Goal: Communication & Community: Answer question/provide support

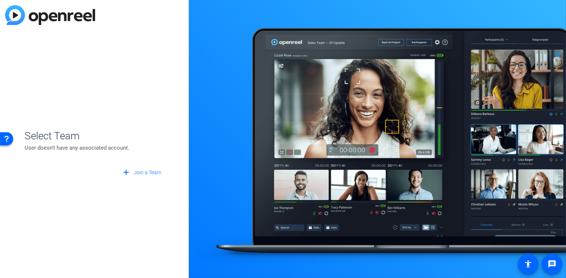
click at [43, 137] on span "Select Team" at bounding box center [95, 135] width 140 height 15
click at [9, 139] on div "Open Resource Center" at bounding box center [7, 138] width 6 height 6
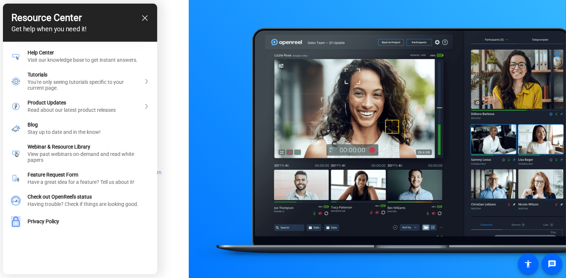
click at [145, 16] on icon "close resource center" at bounding box center [145, 18] width 6 height 6
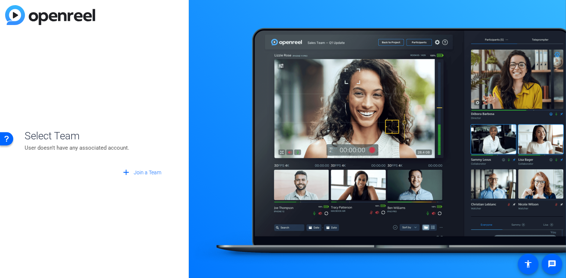
click at [7, 15] on img at bounding box center [50, 15] width 90 height 20
click at [18, 14] on img at bounding box center [50, 15] width 90 height 20
click at [19, 14] on img at bounding box center [50, 15] width 90 height 20
click at [75, 20] on img at bounding box center [50, 15] width 90 height 20
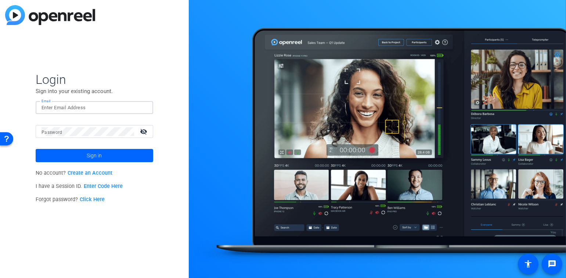
click at [60, 109] on input "Email" at bounding box center [95, 107] width 106 height 9
type input "cris.charbonneau@fmr.com"
click at [112, 136] on div at bounding box center [88, 131] width 93 height 13
click at [36, 149] on button "Sign in" at bounding box center [95, 155] width 118 height 13
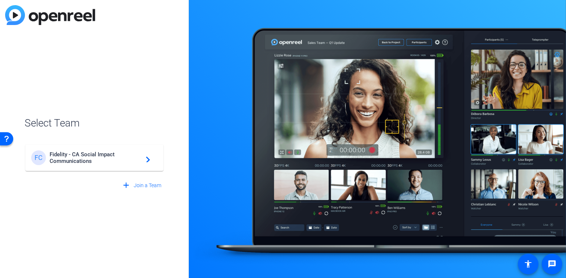
click at [109, 160] on span "Fidelity - CA Social Impact Communications" at bounding box center [96, 157] width 92 height 13
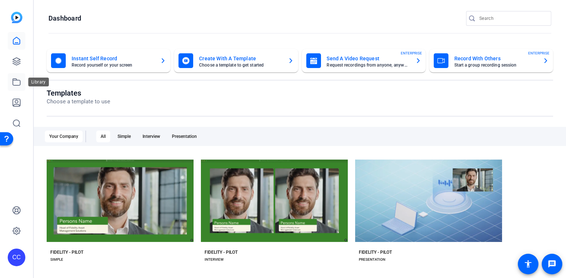
click at [19, 84] on icon at bounding box center [16, 82] width 9 height 9
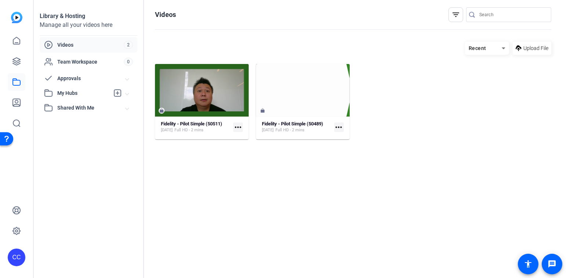
click at [70, 93] on span "My Hubs" at bounding box center [83, 93] width 52 height 8
click at [76, 125] on span "Shared With Me" at bounding box center [91, 124] width 68 height 8
click at [76, 44] on span "Videos" at bounding box center [90, 44] width 67 height 7
click at [64, 14] on div "Library & Hosting" at bounding box center [89, 16] width 98 height 9
click at [13, 17] on img at bounding box center [16, 17] width 11 height 11
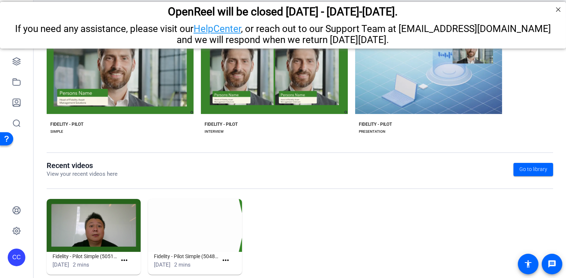
scroll to position [141, 0]
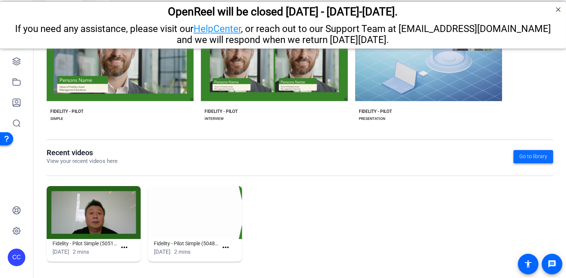
click at [531, 156] on span "Go to library" at bounding box center [534, 157] width 28 height 8
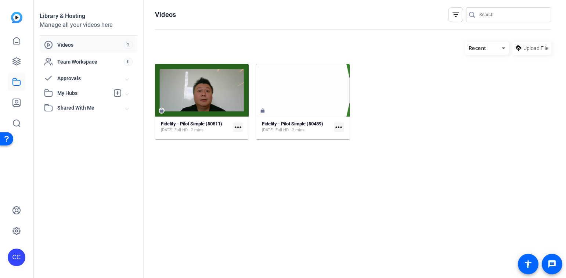
click at [502, 48] on icon at bounding box center [504, 48] width 9 height 9
click at [484, 72] on span "Newest First" at bounding box center [485, 74] width 28 height 9
click at [373, 131] on div "Fidelity - Pilot Simple (50511) Aug 9, 2025 Full HD - 2 mins more_horiz Fidelit…" at bounding box center [353, 101] width 397 height 75
click at [75, 93] on span "My Hubs" at bounding box center [83, 93] width 52 height 8
click at [83, 80] on span "Approvals" at bounding box center [91, 79] width 68 height 8
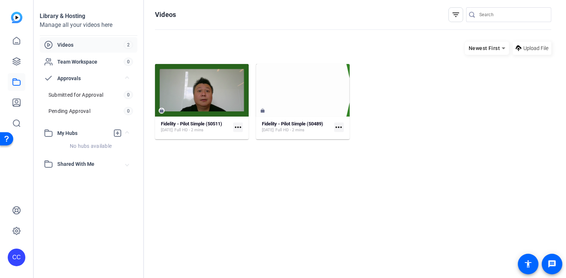
click at [76, 46] on span "Videos" at bounding box center [90, 44] width 67 height 7
click at [14, 104] on icon at bounding box center [16, 102] width 9 height 9
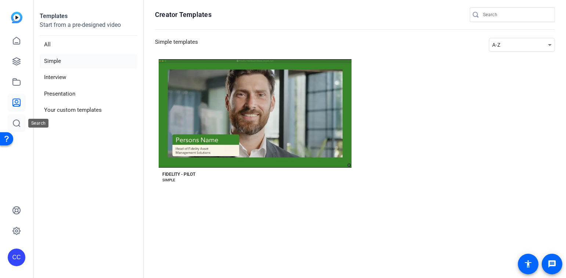
click at [19, 124] on icon at bounding box center [16, 123] width 7 height 7
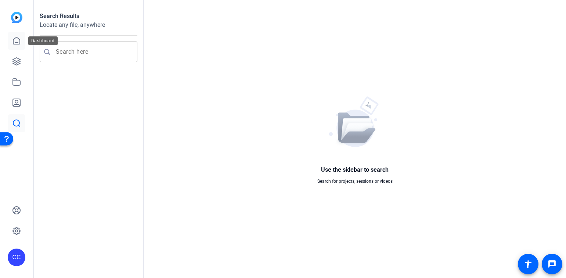
click at [18, 40] on icon at bounding box center [16, 40] width 9 height 9
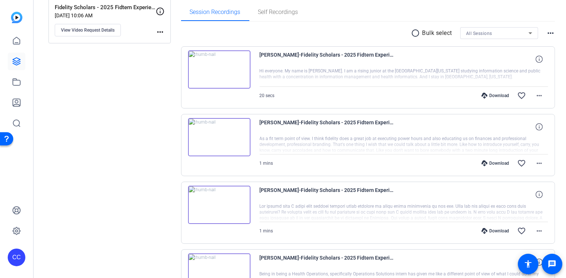
scroll to position [133, 0]
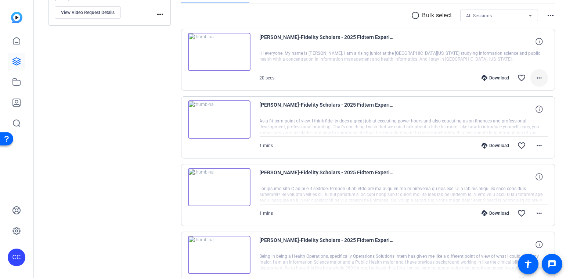
click at [536, 76] on mat-icon "more_horiz" at bounding box center [539, 78] width 9 height 9
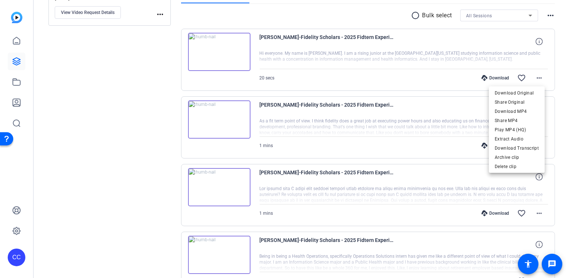
click at [535, 42] on div at bounding box center [283, 139] width 566 height 278
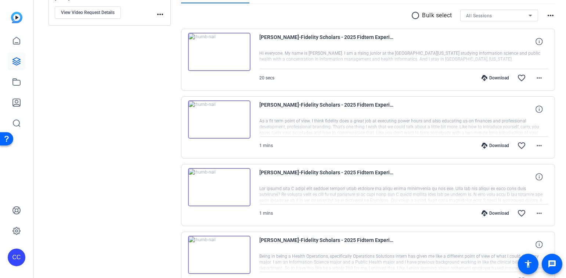
click at [264, 79] on span "20 secs" at bounding box center [267, 77] width 15 height 5
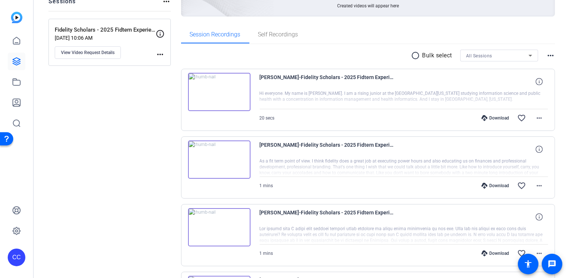
scroll to position [74, 0]
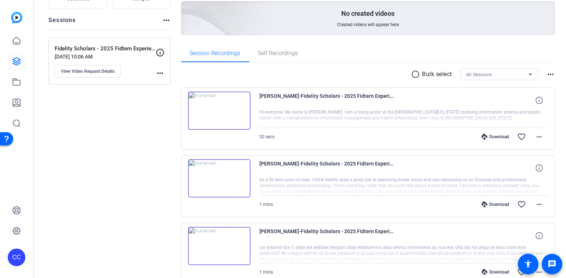
click at [547, 74] on mat-icon "more_horiz" at bounding box center [551, 74] width 9 height 9
click at [308, 74] on div at bounding box center [283, 139] width 566 height 278
click at [272, 54] on span "Self Recordings" at bounding box center [278, 53] width 40 height 6
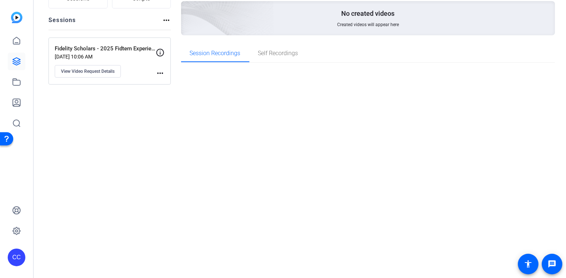
scroll to position [0, 0]
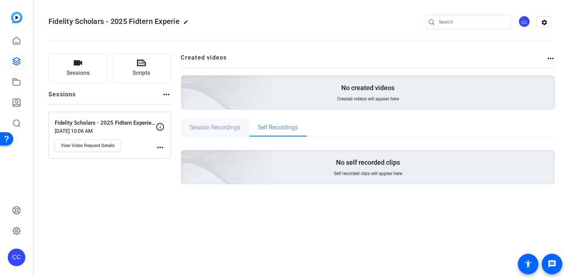
click at [222, 126] on span "Session Recordings" at bounding box center [215, 128] width 51 height 6
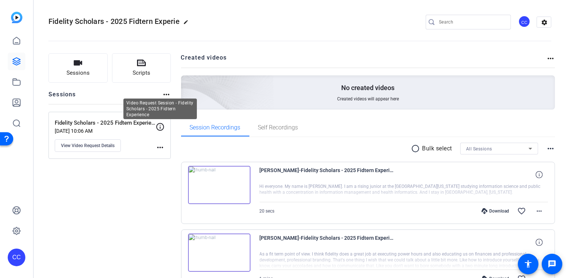
click at [160, 127] on icon at bounding box center [160, 126] width 9 height 9
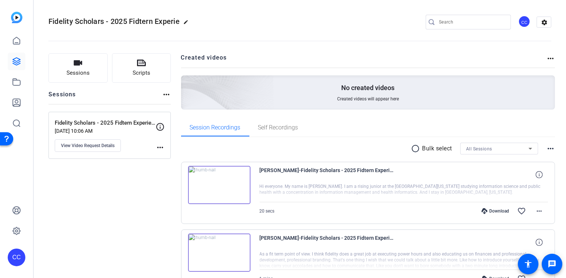
click at [161, 147] on mat-icon "more_horiz" at bounding box center [160, 147] width 9 height 9
click at [104, 124] on div at bounding box center [283, 139] width 566 height 278
click at [104, 124] on p "Fidelity Scholars - 2025 Fidtern Experience" at bounding box center [105, 123] width 101 height 8
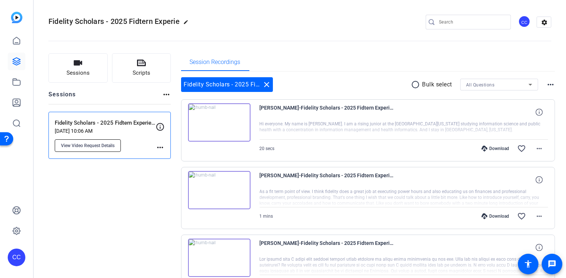
click at [101, 146] on span "View Video Request Details" at bounding box center [88, 146] width 54 height 6
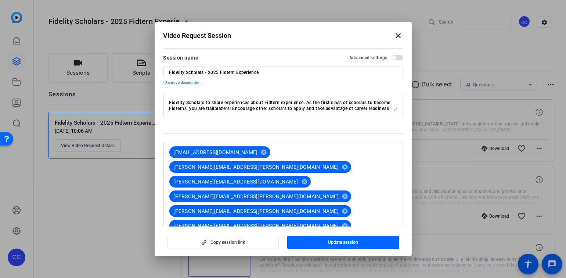
click at [393, 57] on span "button" at bounding box center [395, 58] width 4 height 4
click at [392, 57] on span "button" at bounding box center [397, 57] width 11 height 5
click at [397, 35] on mat-icon "close" at bounding box center [398, 35] width 9 height 9
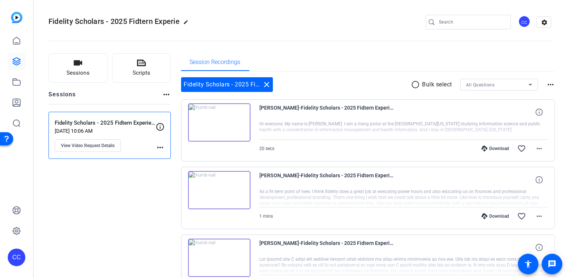
click at [524, 21] on div "CC" at bounding box center [525, 21] width 12 height 12
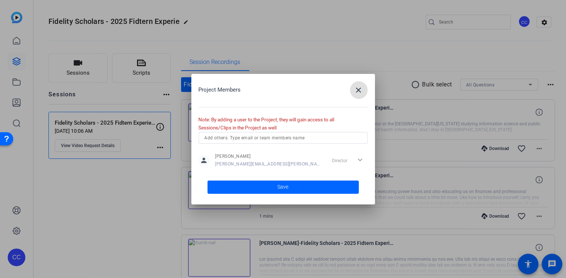
click at [275, 140] on input "text" at bounding box center [283, 137] width 157 height 9
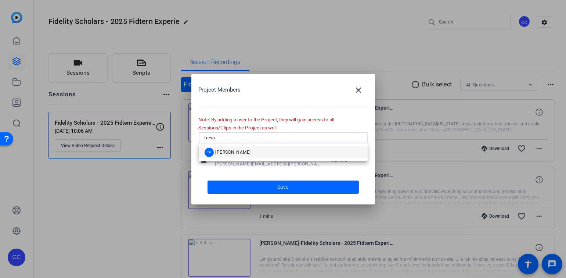
type input "trevo"
click at [244, 149] on div "TF [PERSON_NAME]" at bounding box center [228, 152] width 46 height 9
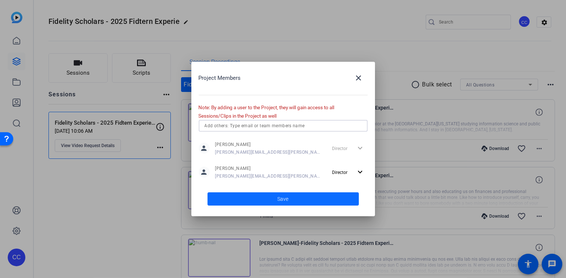
click at [294, 200] on span at bounding box center [283, 199] width 151 height 18
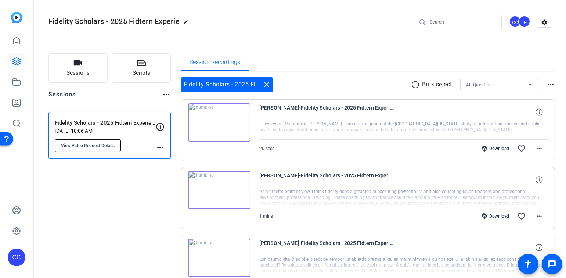
click at [102, 143] on span "View Video Request Details" at bounding box center [88, 146] width 54 height 6
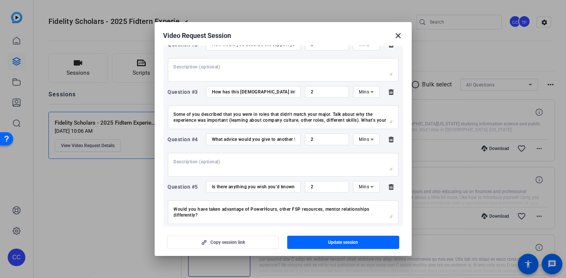
scroll to position [354, 0]
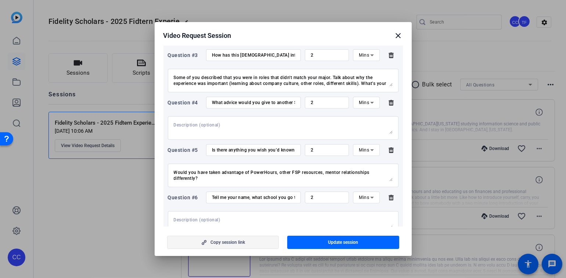
click at [240, 244] on span "Copy session link" at bounding box center [228, 242] width 35 height 6
click at [399, 36] on mat-icon "close" at bounding box center [398, 35] width 9 height 9
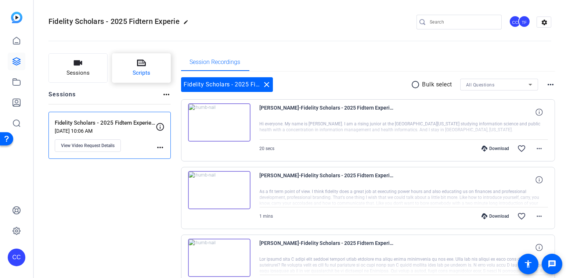
click at [134, 66] on button "Scripts" at bounding box center [141, 67] width 59 height 29
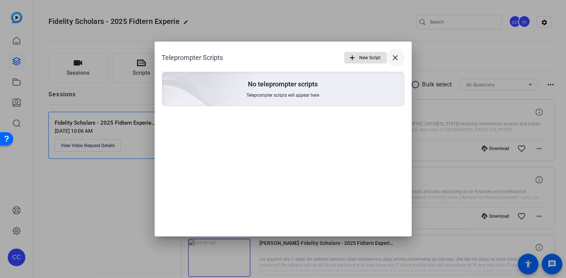
click at [393, 58] on mat-icon "close" at bounding box center [395, 57] width 9 height 9
